Goal: Information Seeking & Learning: Check status

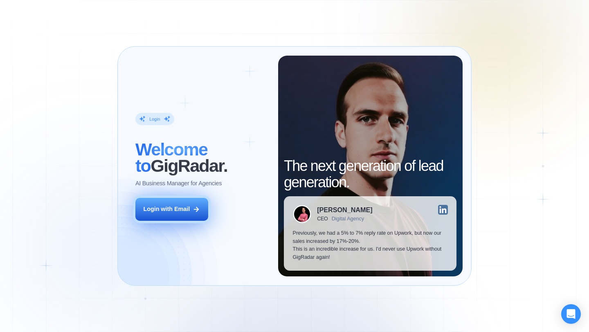
click at [197, 207] on icon at bounding box center [196, 209] width 4 height 4
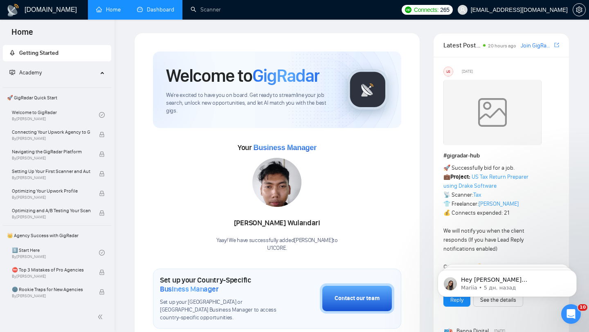
click at [173, 13] on link "Dashboard" at bounding box center [155, 9] width 37 height 7
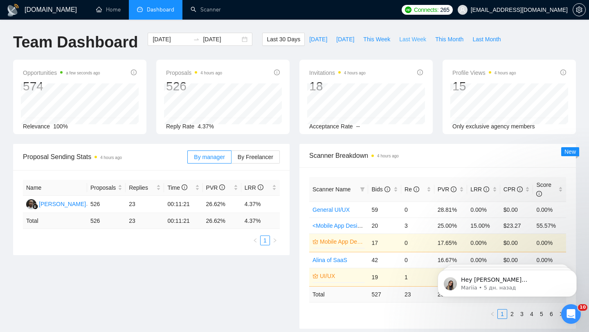
click at [414, 43] on span "Last Week" at bounding box center [412, 39] width 27 height 9
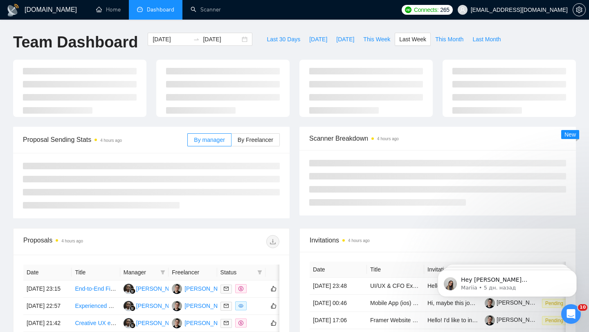
type input "2025-09-01"
type input "2025-09-07"
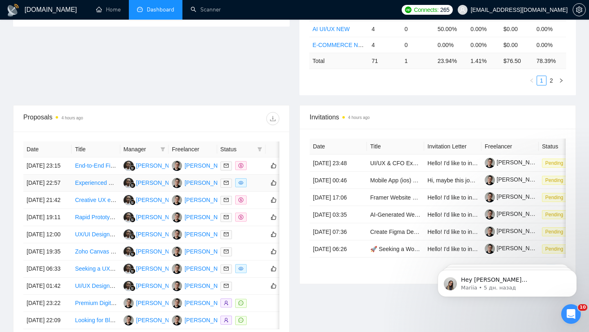
scroll to position [231, 0]
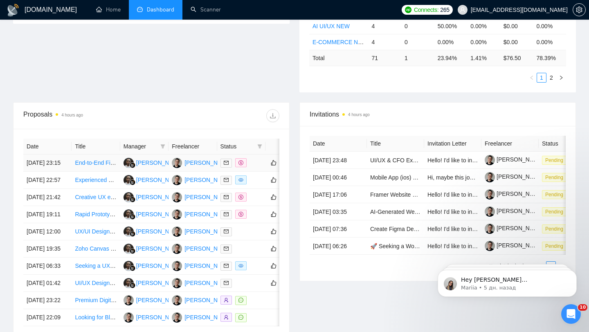
click at [257, 168] on div at bounding box center [241, 162] width 42 height 9
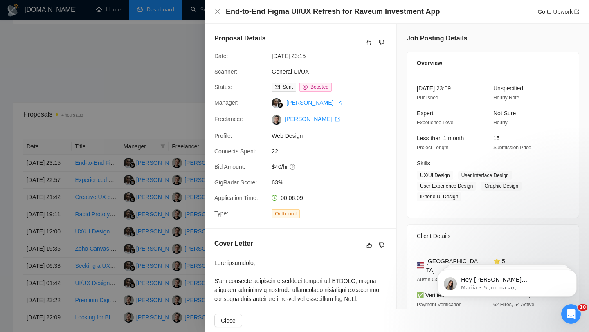
click at [171, 184] on div at bounding box center [294, 166] width 589 height 332
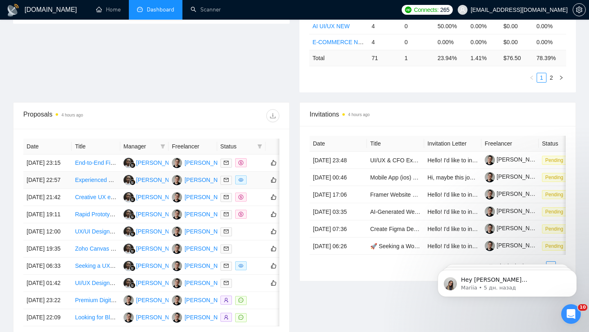
click at [252, 185] on td at bounding box center [241, 180] width 48 height 17
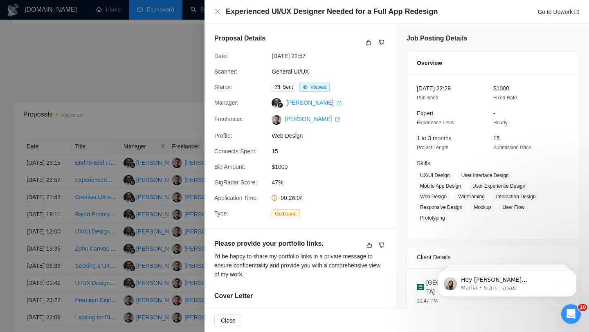
scroll to position [244, 0]
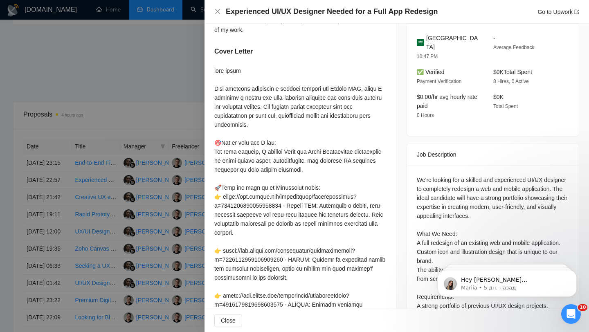
click at [171, 195] on div at bounding box center [294, 166] width 589 height 332
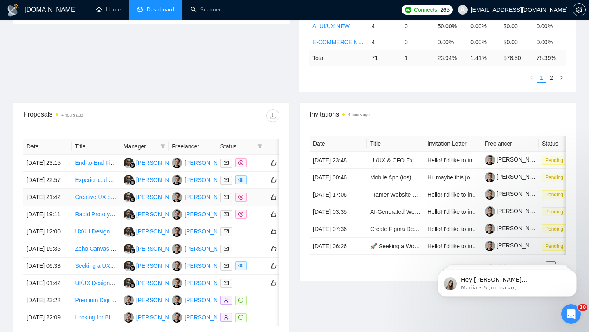
scroll to position [238, 0]
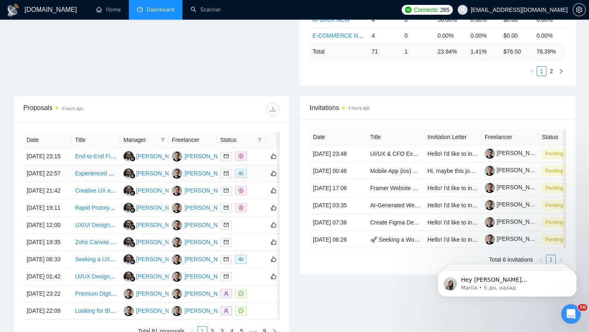
click at [252, 178] on div at bounding box center [241, 173] width 42 height 9
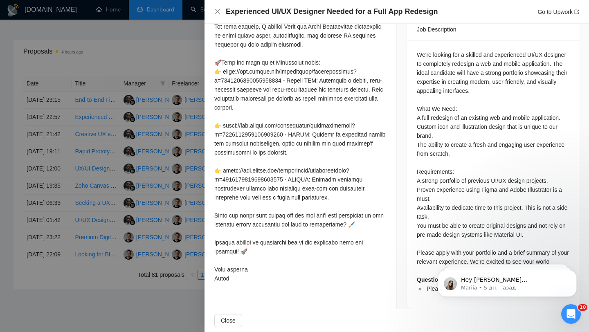
scroll to position [299, 0]
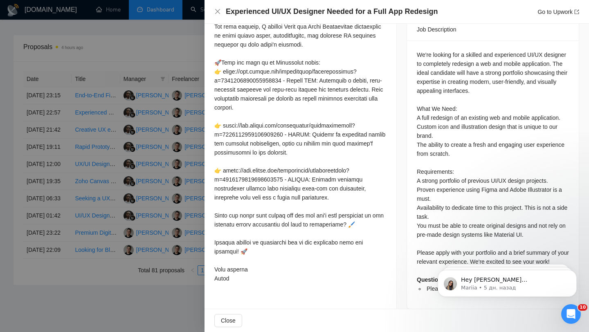
click at [162, 164] on div at bounding box center [294, 166] width 589 height 332
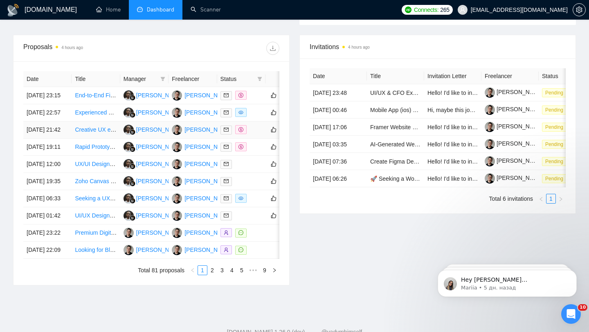
click at [261, 135] on div at bounding box center [241, 129] width 42 height 9
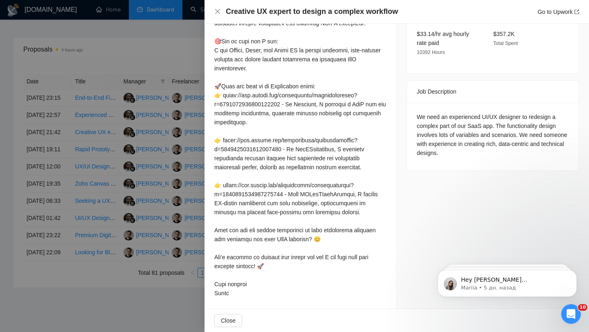
scroll to position [277, 0]
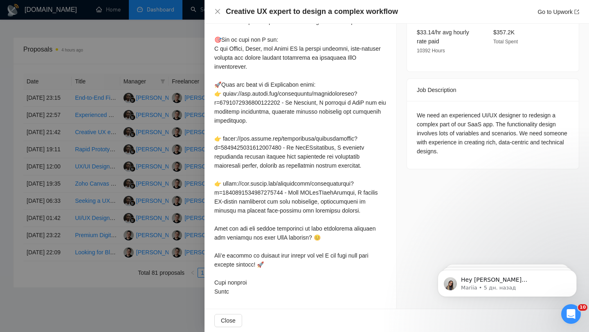
click at [157, 194] on div at bounding box center [294, 166] width 589 height 332
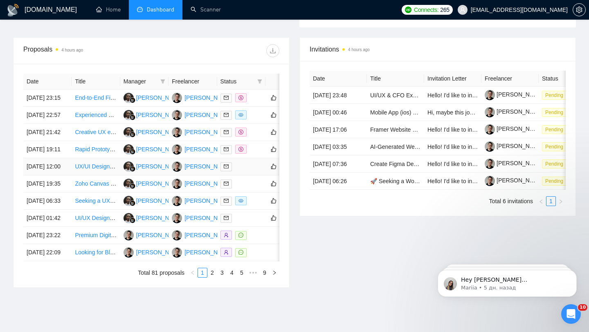
click at [255, 171] on div at bounding box center [241, 166] width 42 height 9
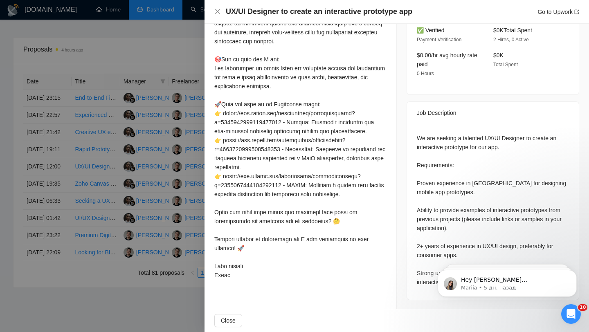
click at [138, 210] on div at bounding box center [294, 166] width 589 height 332
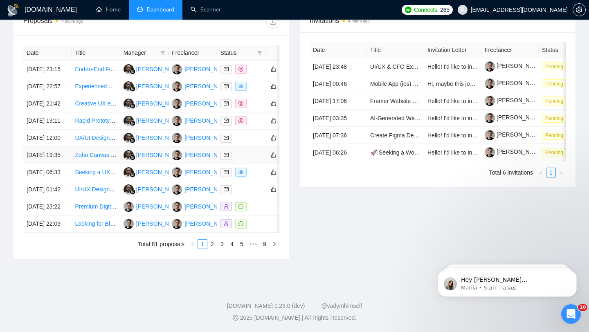
scroll to position [366, 0]
click at [252, 177] on div at bounding box center [241, 172] width 42 height 9
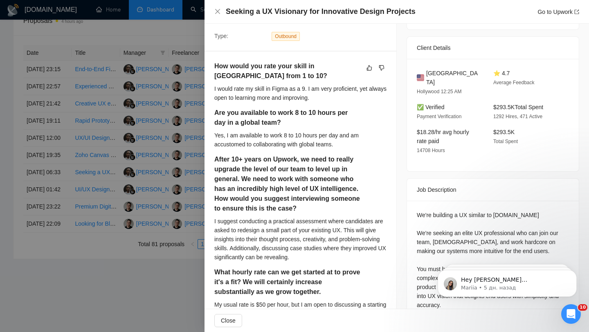
scroll to position [189, 0]
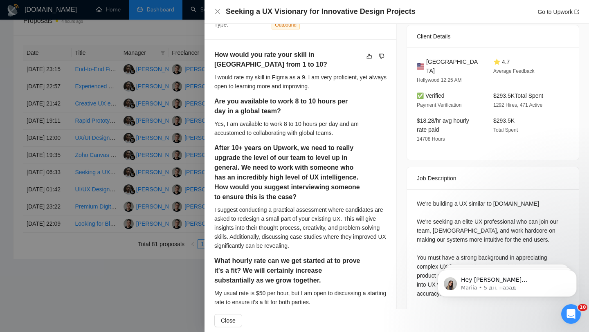
click at [158, 158] on div at bounding box center [294, 166] width 589 height 332
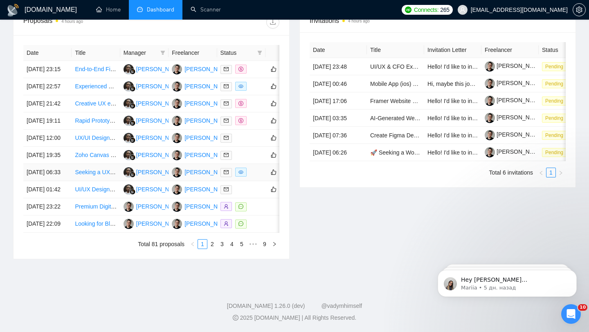
click at [253, 177] on div at bounding box center [241, 172] width 42 height 9
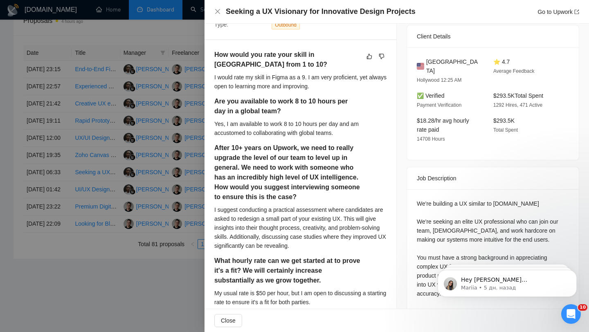
click at [129, 185] on div at bounding box center [294, 166] width 589 height 332
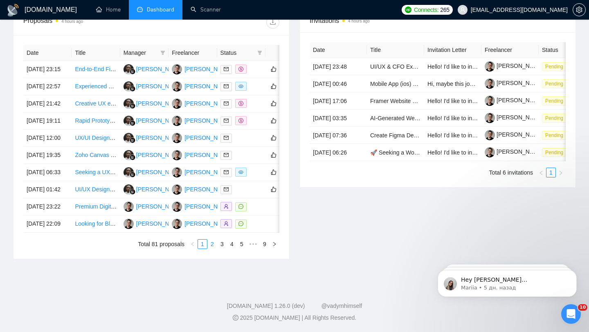
click at [214, 249] on link "2" at bounding box center [212, 244] width 9 height 9
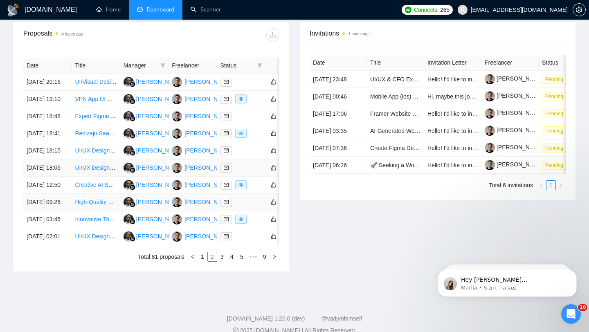
scroll to position [302, 0]
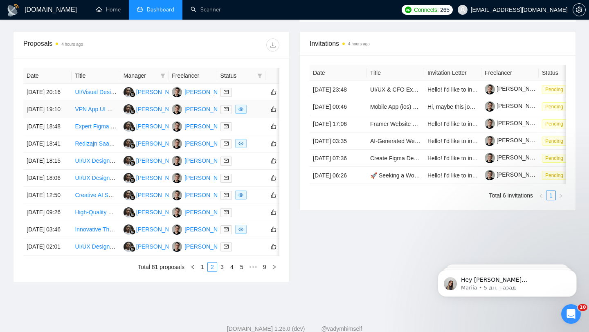
click at [254, 118] on td at bounding box center [241, 109] width 48 height 17
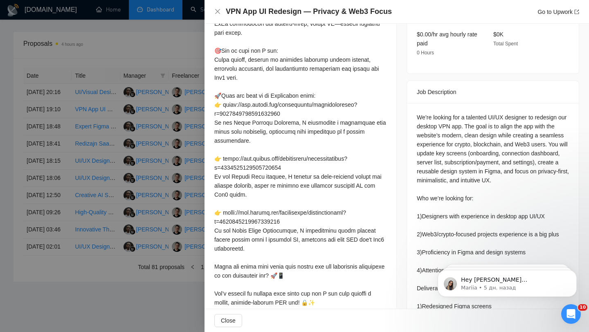
scroll to position [0, 0]
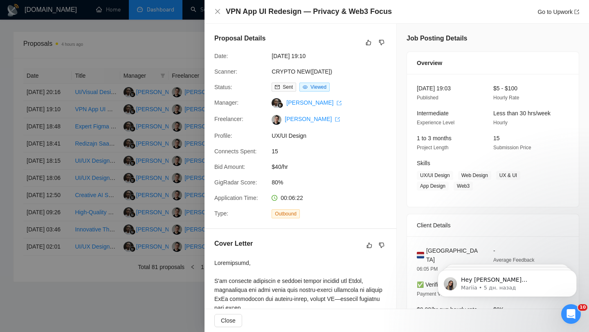
click at [171, 119] on div at bounding box center [294, 166] width 589 height 332
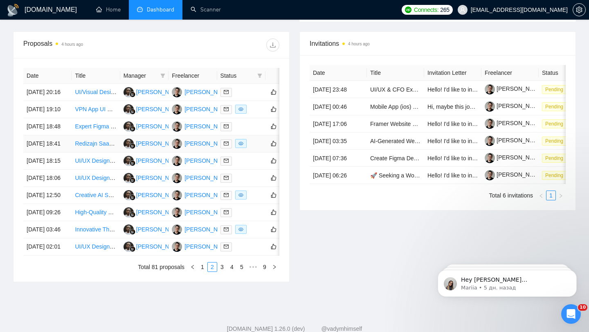
click at [259, 152] on td at bounding box center [241, 143] width 48 height 17
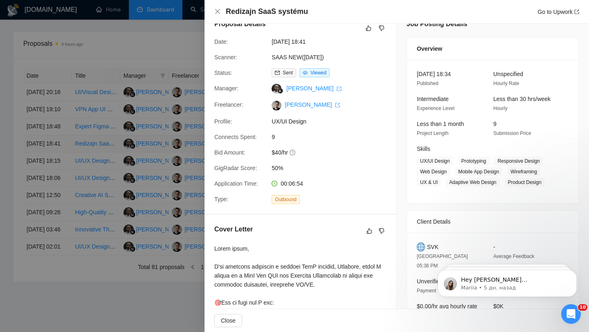
scroll to position [21, 0]
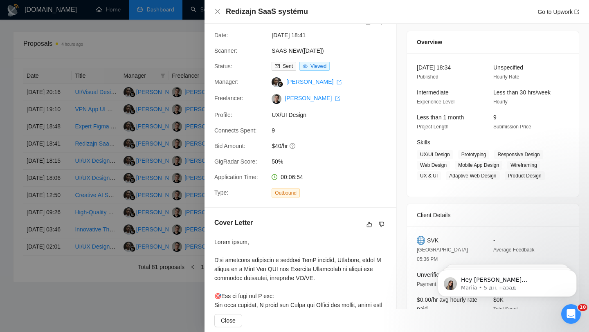
click at [147, 142] on div at bounding box center [294, 166] width 589 height 332
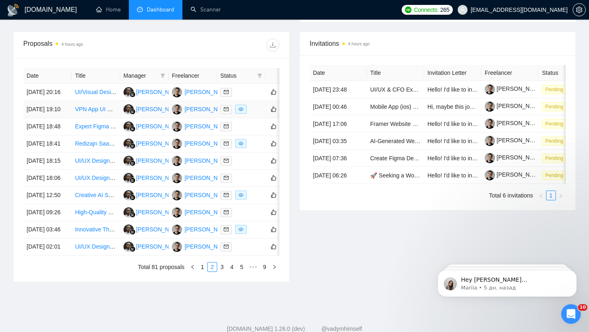
click at [257, 118] on td at bounding box center [241, 109] width 48 height 17
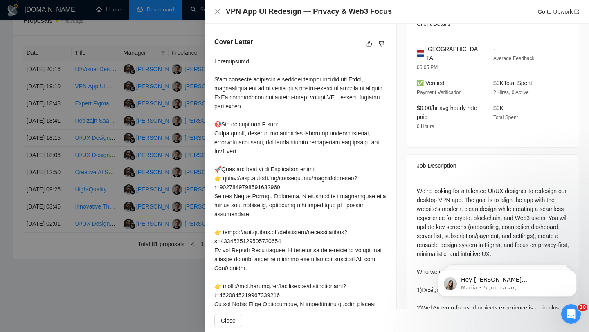
scroll to position [356, 0]
click at [171, 87] on div at bounding box center [294, 166] width 589 height 332
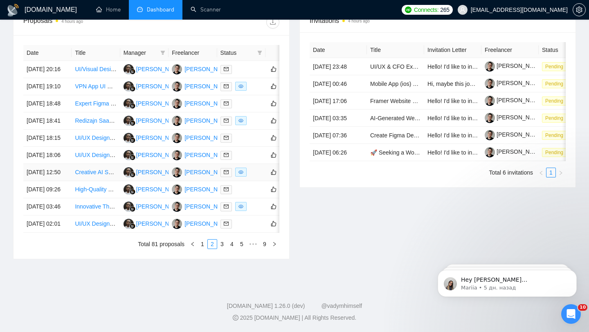
click at [261, 181] on td at bounding box center [241, 172] width 48 height 17
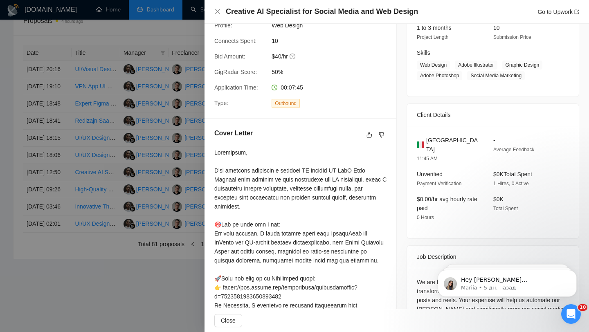
scroll to position [340, 0]
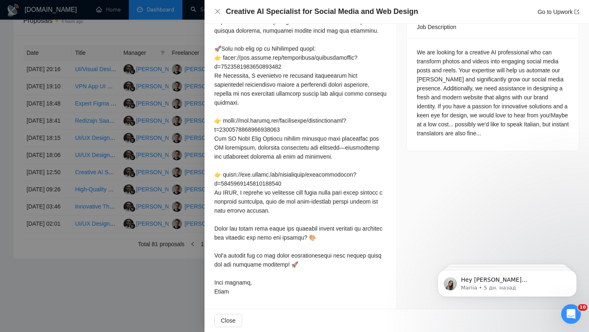
click at [131, 184] on div at bounding box center [294, 166] width 589 height 332
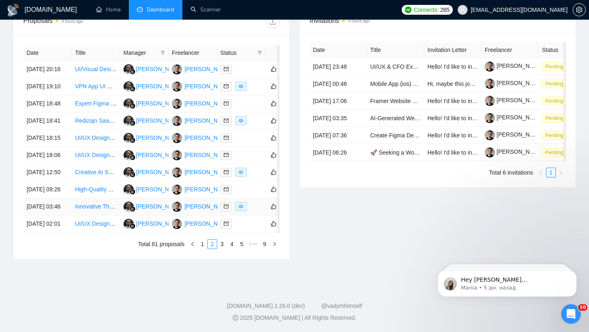
click at [253, 211] on div at bounding box center [241, 206] width 42 height 9
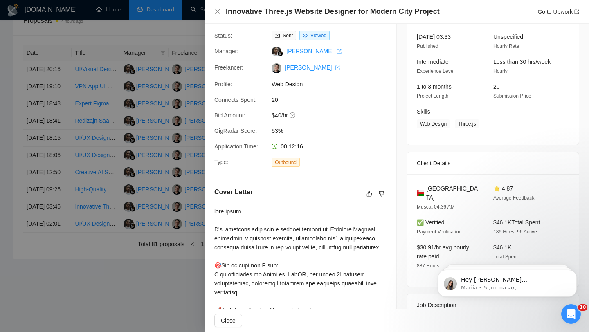
scroll to position [40, 0]
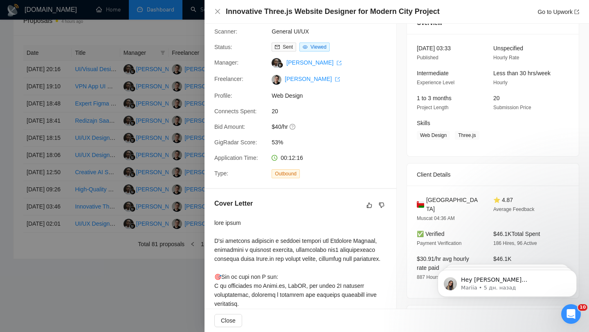
click at [187, 6] on div at bounding box center [294, 166] width 589 height 332
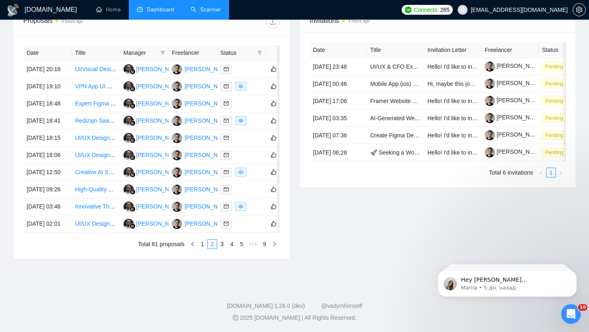
click at [214, 6] on link "Scanner" at bounding box center [206, 9] width 30 height 7
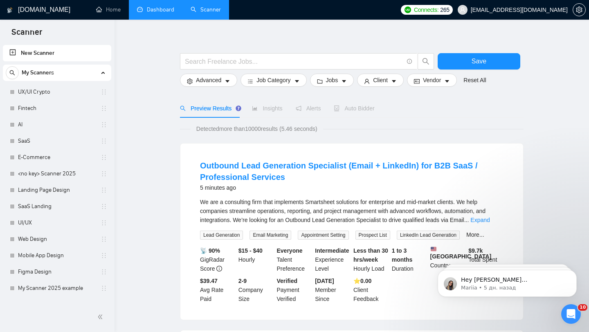
click at [154, 10] on link "Dashboard" at bounding box center [155, 9] width 37 height 7
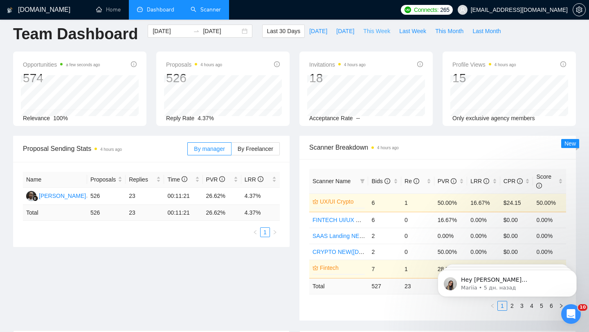
click at [376, 28] on span "This Week" at bounding box center [376, 31] width 27 height 9
type input "2025-09-08"
type input "2025-09-14"
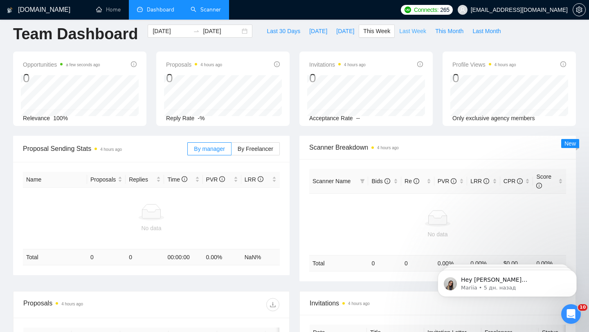
click at [404, 37] on button "Last Week" at bounding box center [413, 31] width 36 height 13
type input "2025-09-01"
type input "2025-09-07"
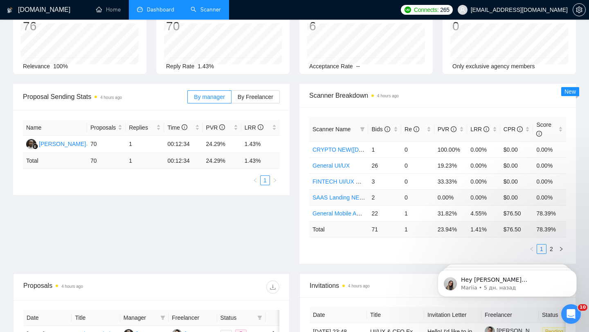
scroll to position [74, 0]
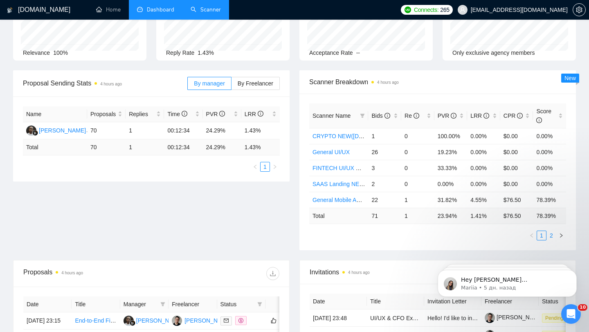
click at [552, 236] on link "2" at bounding box center [551, 235] width 9 height 9
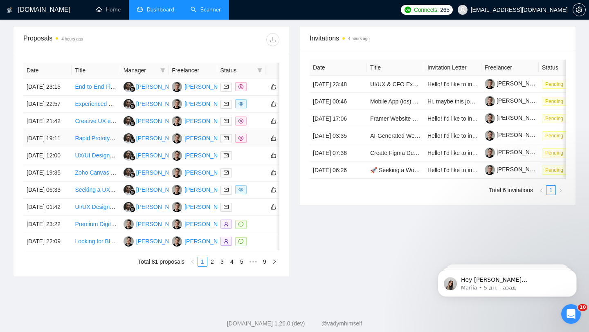
scroll to position [387, 0]
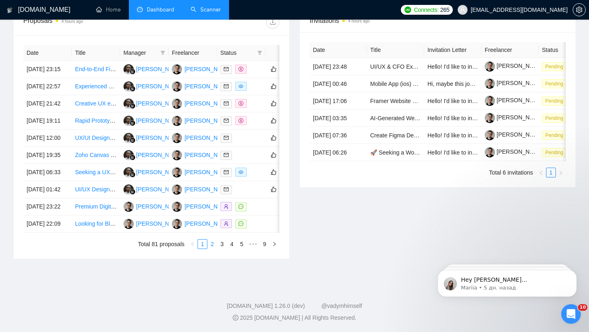
click at [211, 246] on link "2" at bounding box center [212, 244] width 9 height 9
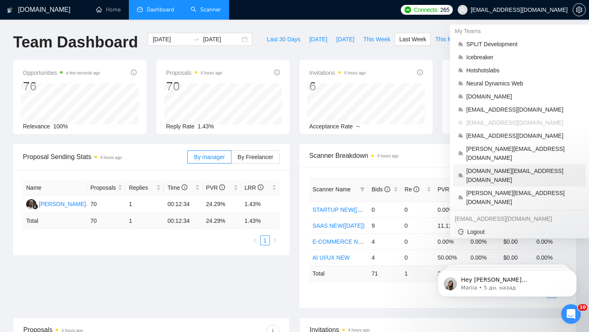
click at [493, 166] on span "zholob.design@gmail.com" at bounding box center [523, 175] width 114 height 18
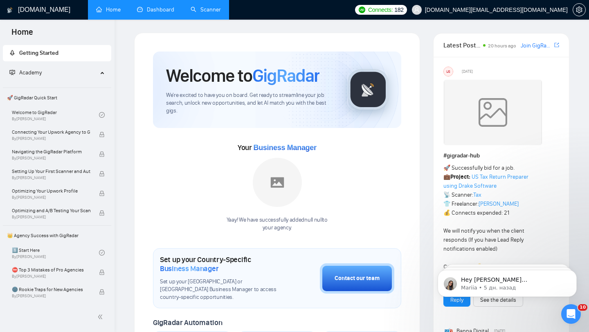
click at [172, 6] on link "Dashboard" at bounding box center [155, 9] width 37 height 7
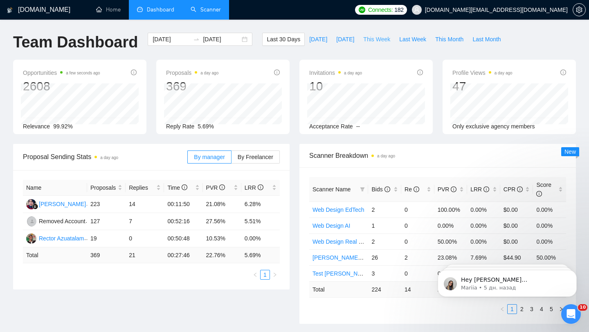
click at [363, 38] on span "This Week" at bounding box center [376, 39] width 27 height 9
type input "2025-09-08"
type input "2025-09-14"
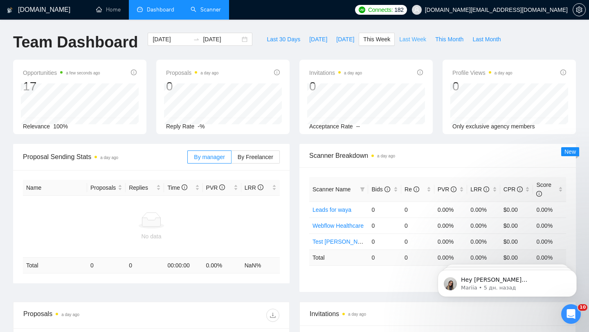
click at [418, 34] on button "Last Week" at bounding box center [413, 39] width 36 height 13
type input "2025-09-01"
type input "2025-09-07"
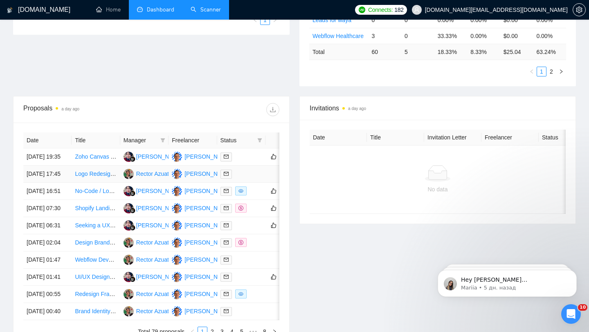
scroll to position [238, 0]
click at [250, 195] on div at bounding box center [241, 190] width 42 height 9
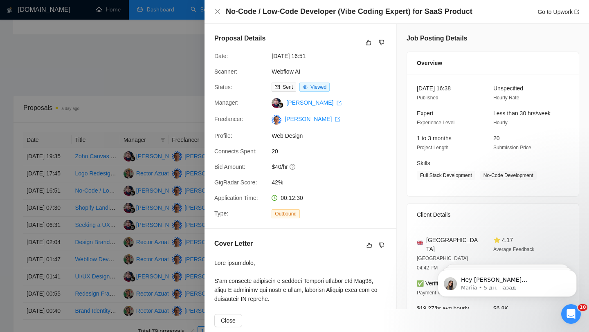
click at [175, 204] on div at bounding box center [294, 166] width 589 height 332
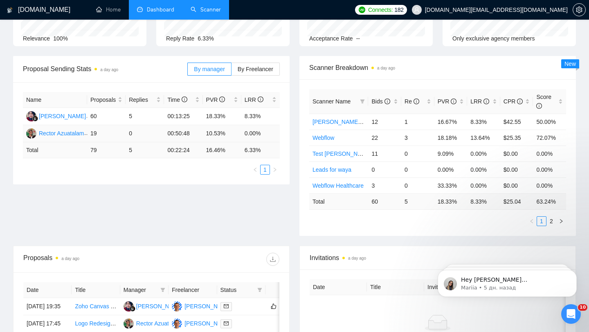
scroll to position [153, 0]
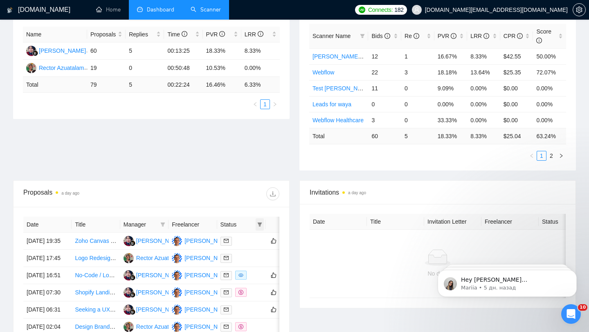
click at [261, 223] on icon "filter" at bounding box center [259, 224] width 5 height 5
click at [248, 242] on span "Chat" at bounding box center [239, 239] width 39 height 9
checkbox input "true"
click at [255, 177] on div "Proposal Sending Stats a day ago By manager By Freelancer Name Proposals Replie…" at bounding box center [294, 86] width 572 height 190
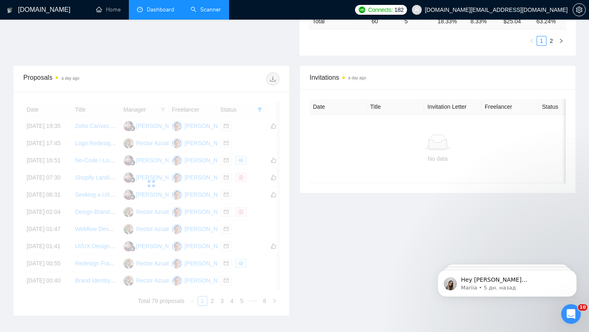
scroll to position [277, 0]
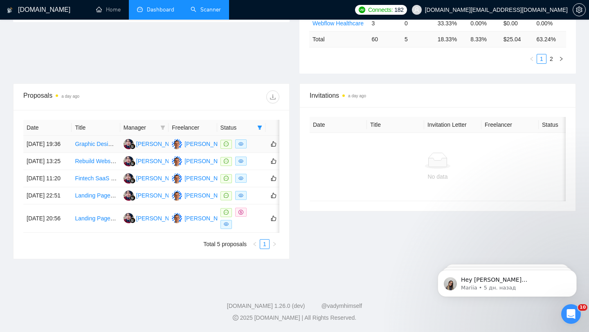
click at [253, 139] on div at bounding box center [241, 143] width 42 height 9
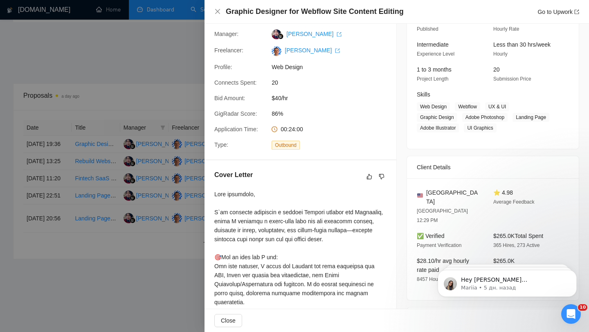
scroll to position [69, 0]
click at [144, 164] on div at bounding box center [294, 166] width 589 height 332
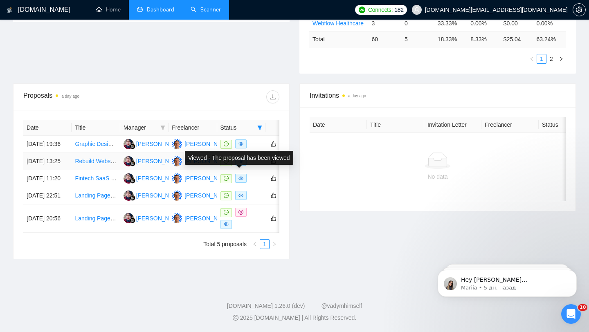
click at [249, 157] on div at bounding box center [241, 161] width 42 height 9
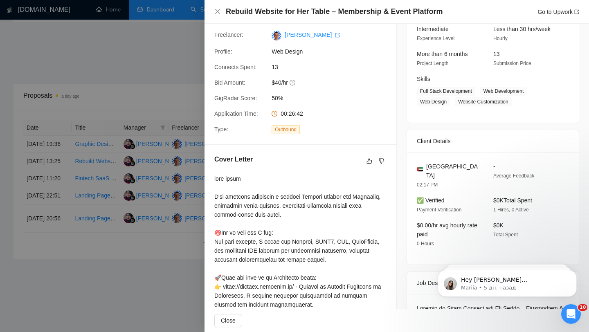
scroll to position [108, 0]
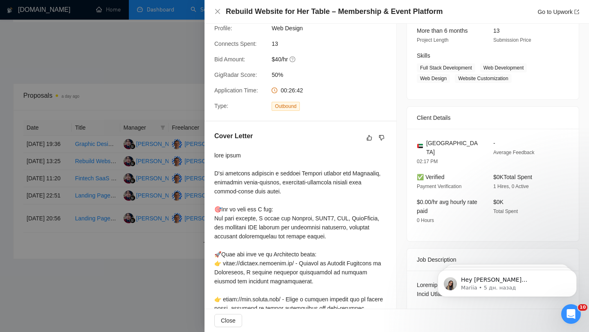
click at [192, 195] on div at bounding box center [294, 166] width 589 height 332
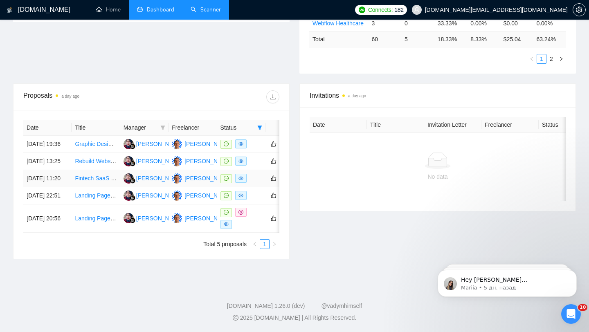
click at [253, 175] on div at bounding box center [241, 178] width 42 height 9
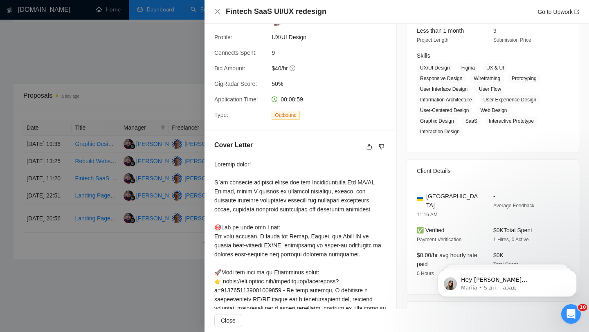
scroll to position [121, 0]
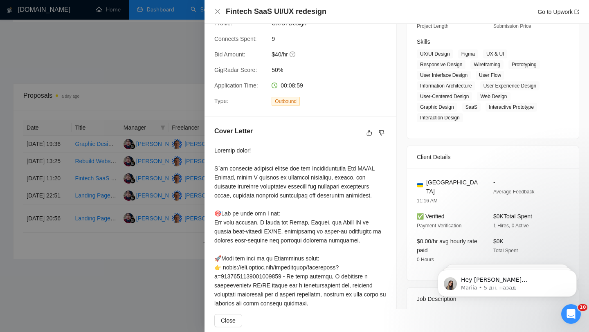
click at [164, 215] on div at bounding box center [294, 166] width 589 height 332
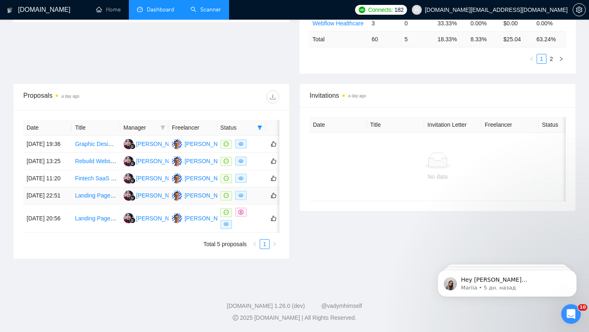
click at [257, 197] on div at bounding box center [241, 195] width 42 height 9
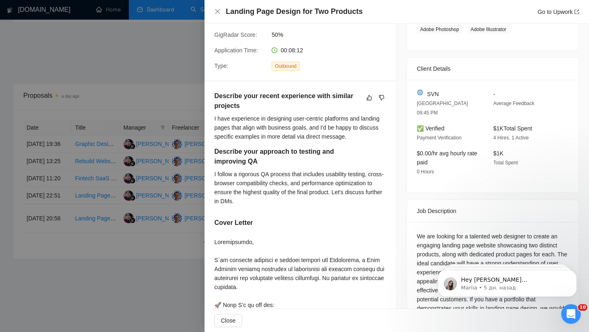
scroll to position [158, 0]
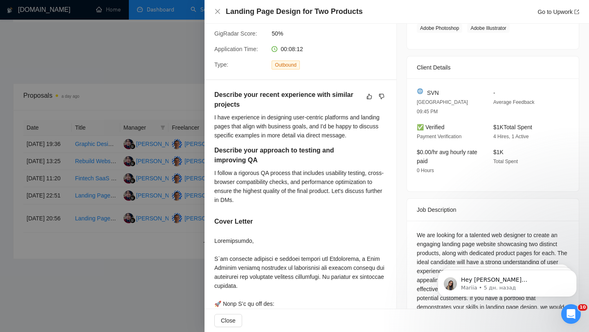
click at [176, 206] on div at bounding box center [294, 166] width 589 height 332
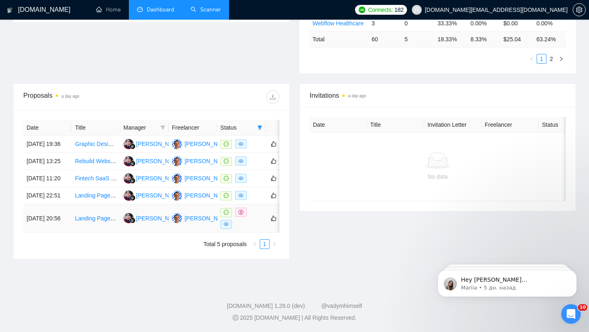
click at [255, 218] on div at bounding box center [241, 218] width 42 height 21
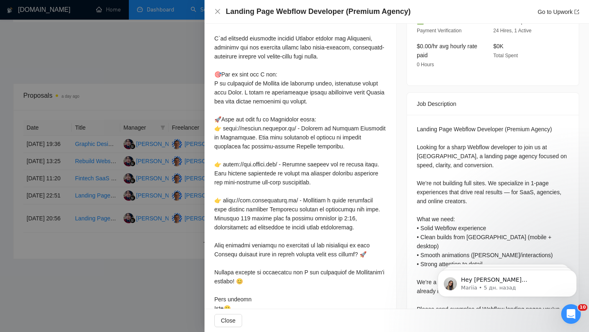
scroll to position [290, 0]
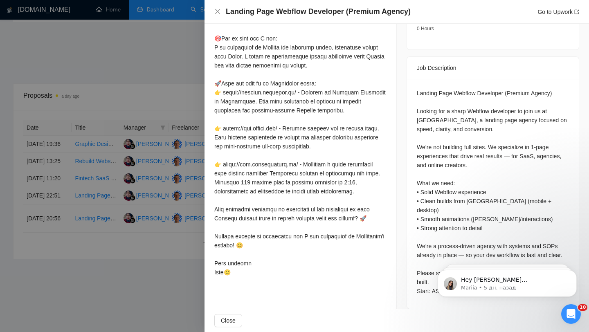
click at [129, 234] on div at bounding box center [294, 166] width 589 height 332
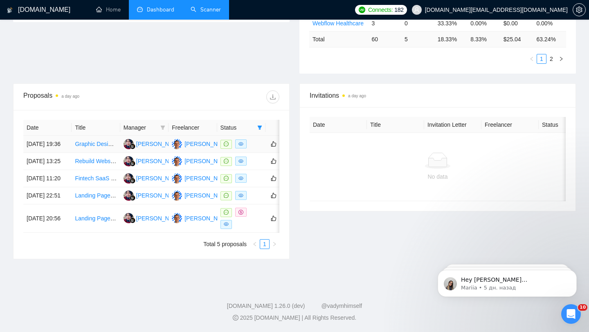
scroll to position [281, 0]
click at [253, 153] on td at bounding box center [241, 161] width 48 height 17
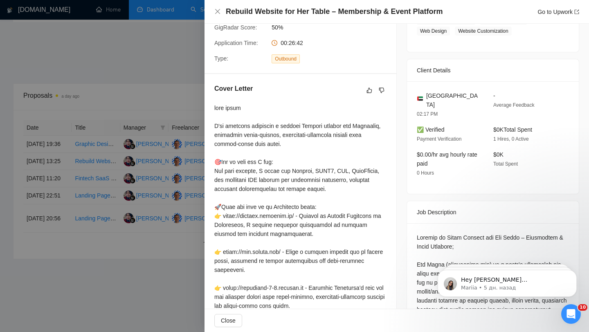
scroll to position [155, 0]
click at [169, 133] on div at bounding box center [294, 166] width 589 height 332
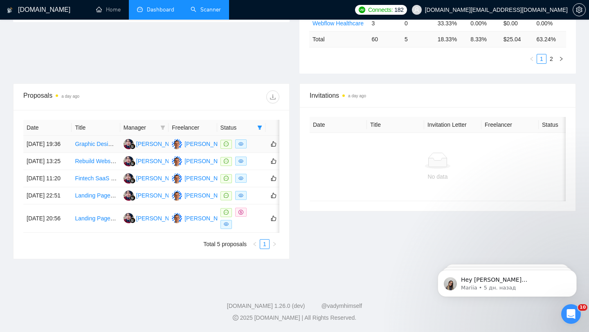
click at [256, 136] on td at bounding box center [241, 144] width 48 height 17
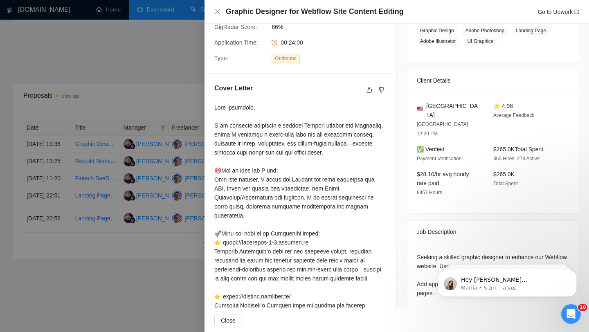
click at [142, 193] on div at bounding box center [294, 166] width 589 height 332
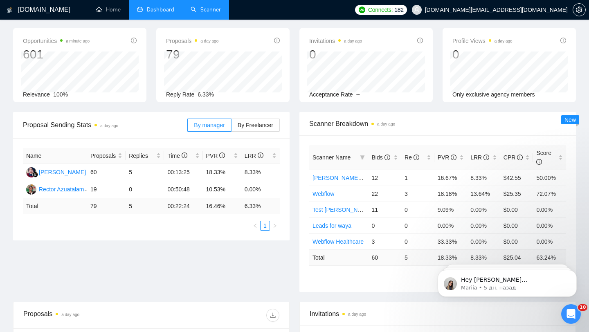
scroll to position [35, 0]
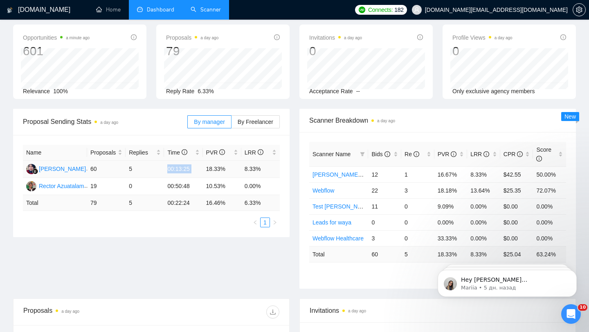
drag, startPoint x: 166, startPoint y: 167, endPoint x: 203, endPoint y: 167, distance: 36.8
click at [203, 167] on tr "Rara Hanifah 60 5 00:13:25 18.33% 8.33%" at bounding box center [151, 169] width 257 height 17
click at [278, 173] on td "8.33%" at bounding box center [260, 169] width 38 height 17
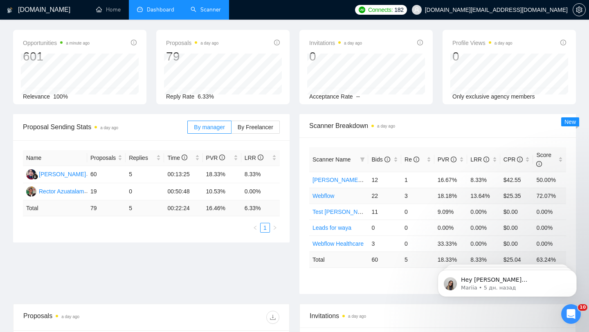
scroll to position [0, 0]
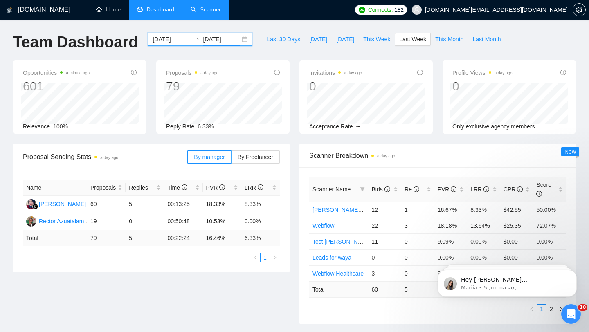
click at [226, 40] on input "2025-09-07" at bounding box center [221, 39] width 37 height 9
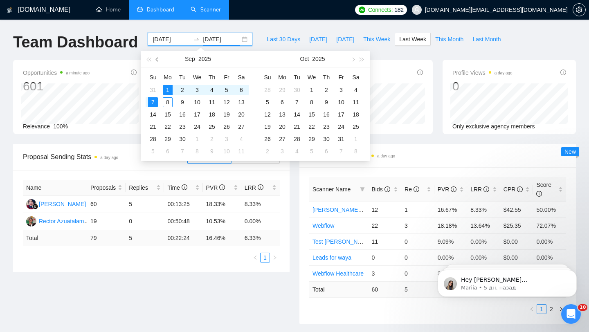
click at [160, 63] on button "button" at bounding box center [157, 59] width 9 height 16
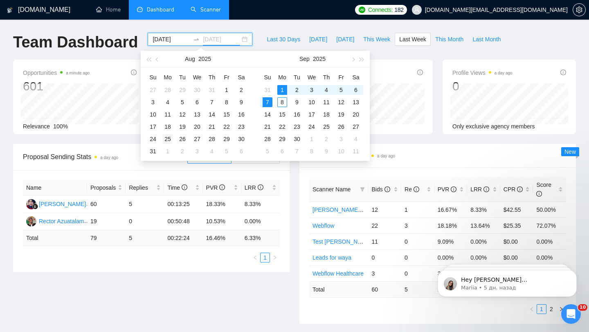
type input "2025-08-25"
click at [167, 140] on div "25" at bounding box center [168, 139] width 10 height 10
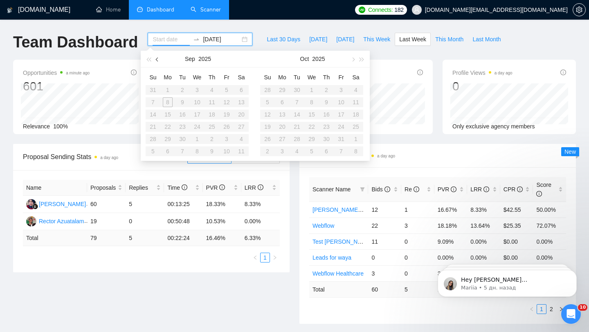
click at [159, 56] on button "button" at bounding box center [157, 59] width 9 height 16
type input "2025-08-25"
click at [166, 138] on div "25" at bounding box center [168, 139] width 10 height 10
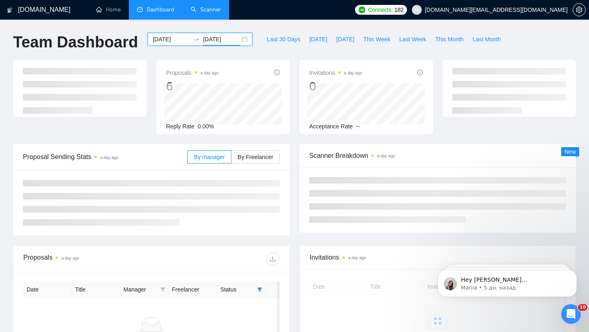
click at [219, 38] on input "2025-08-25" at bounding box center [221, 39] width 37 height 9
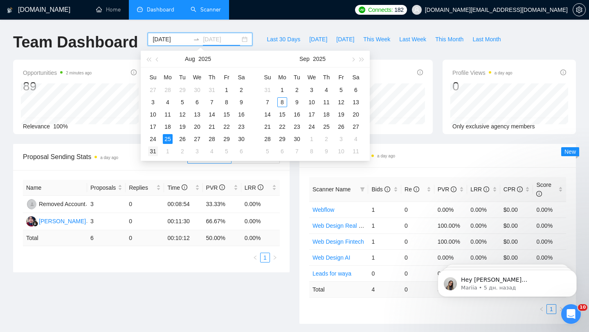
type input "2025-08-31"
click at [156, 150] on div "31" at bounding box center [153, 151] width 10 height 10
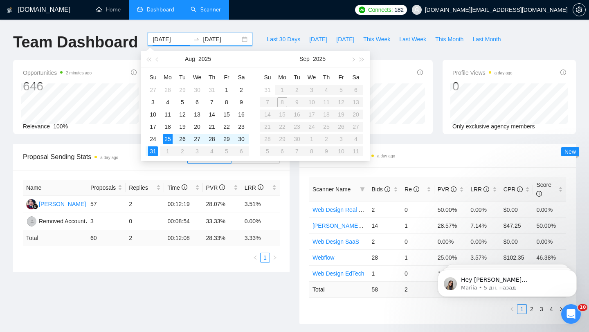
click at [293, 218] on div "Proposal Sending Stats a day ago By manager By Freelancer Name Proposals Replie…" at bounding box center [151, 208] width 286 height 128
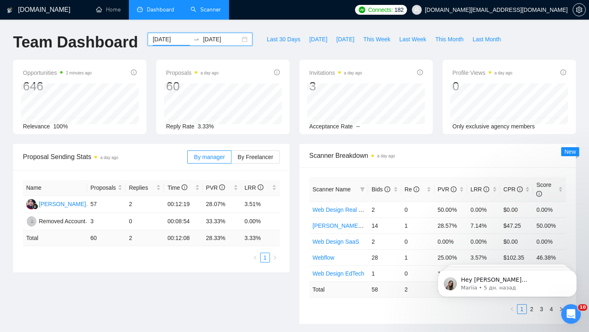
click at [235, 38] on div "2025-08-25 2025-08-31" at bounding box center [200, 39] width 105 height 13
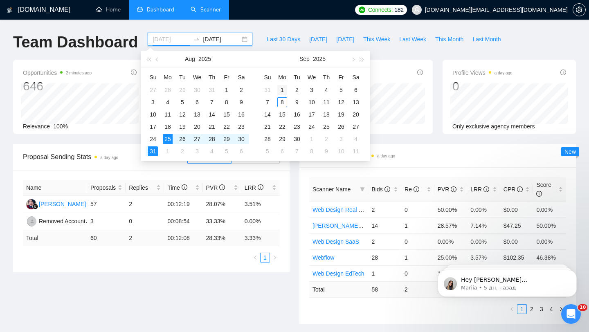
type input "2025-09-01"
click at [280, 87] on div "1" at bounding box center [282, 90] width 10 height 10
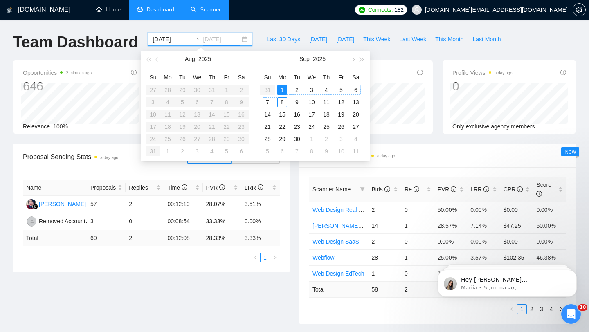
type input "2025-09-08"
click at [281, 102] on div "8" at bounding box center [282, 102] width 10 height 10
